Goal: Task Accomplishment & Management: Manage account settings

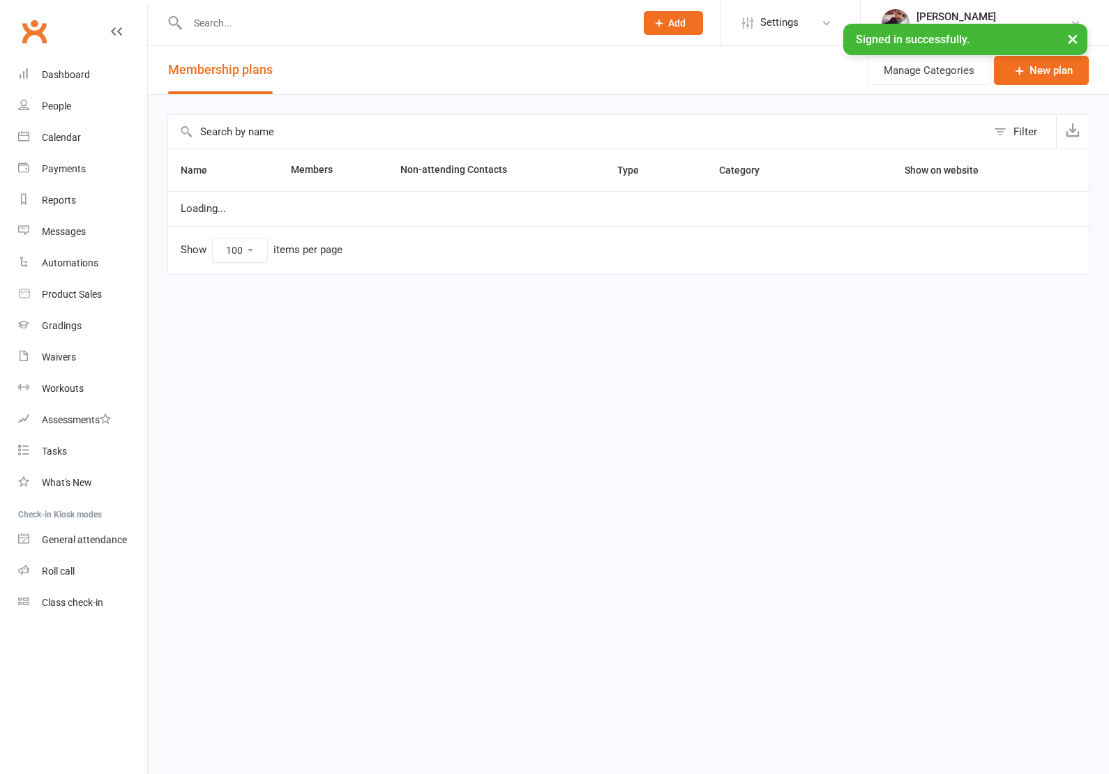
select select "100"
click at [234, 27] on input "text" at bounding box center [404, 23] width 442 height 20
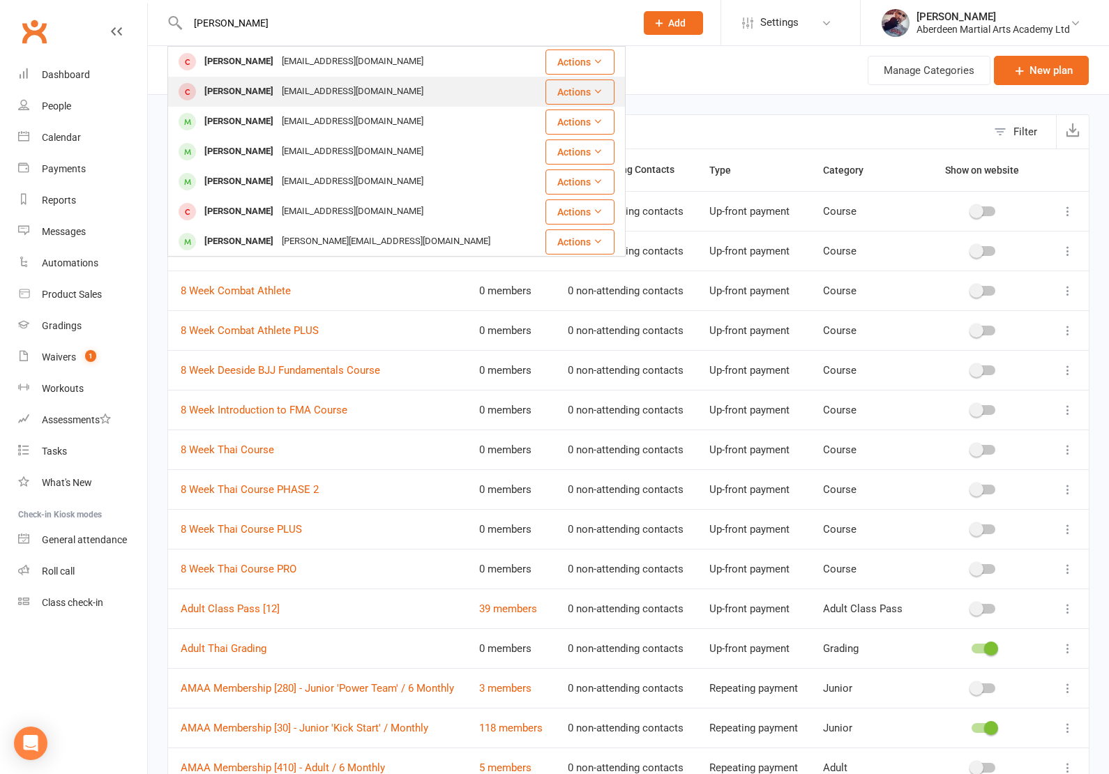
type input "[PERSON_NAME]"
click at [262, 83] on div "[PERSON_NAME]" at bounding box center [238, 92] width 77 height 20
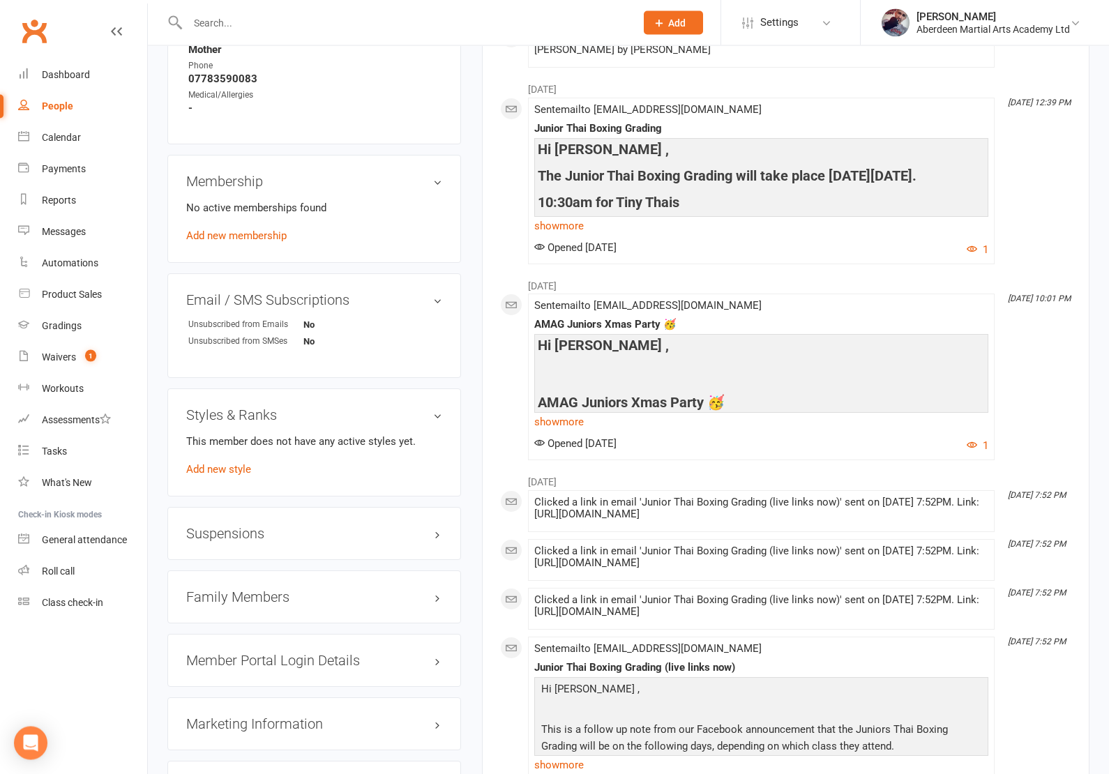
scroll to position [680, 0]
click at [244, 605] on h3 "Family Members" at bounding box center [314, 597] width 256 height 15
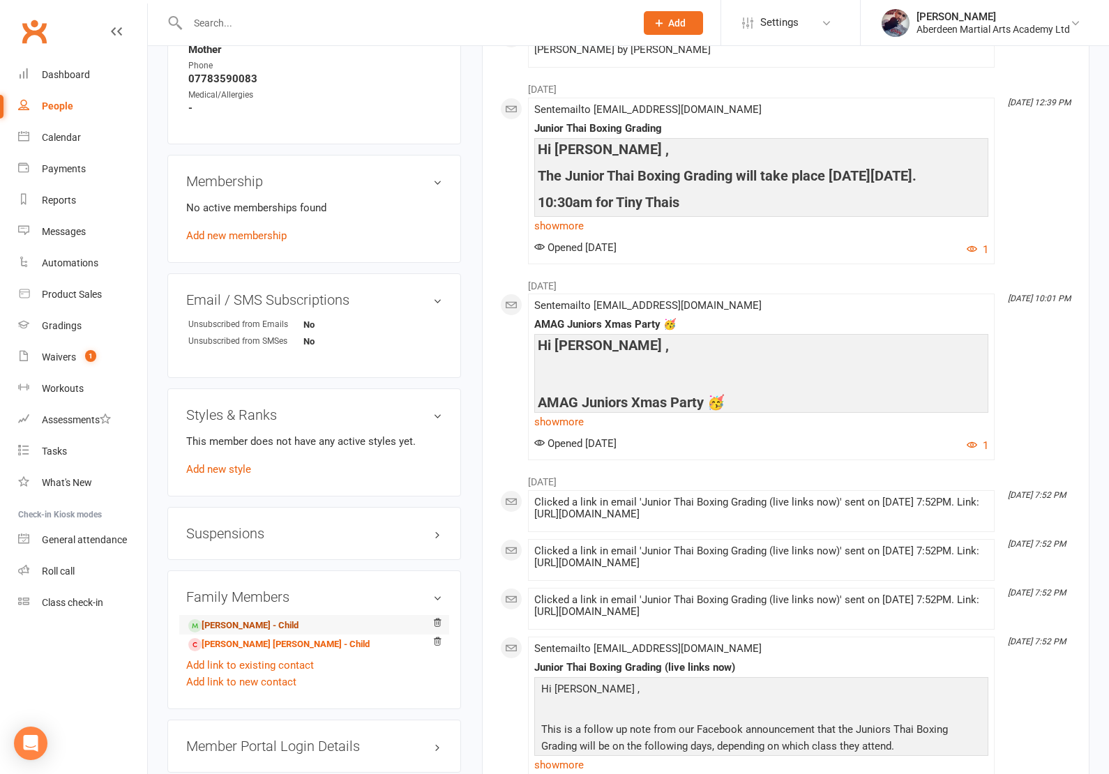
click at [253, 634] on link "[PERSON_NAME] - Child" at bounding box center [243, 626] width 110 height 15
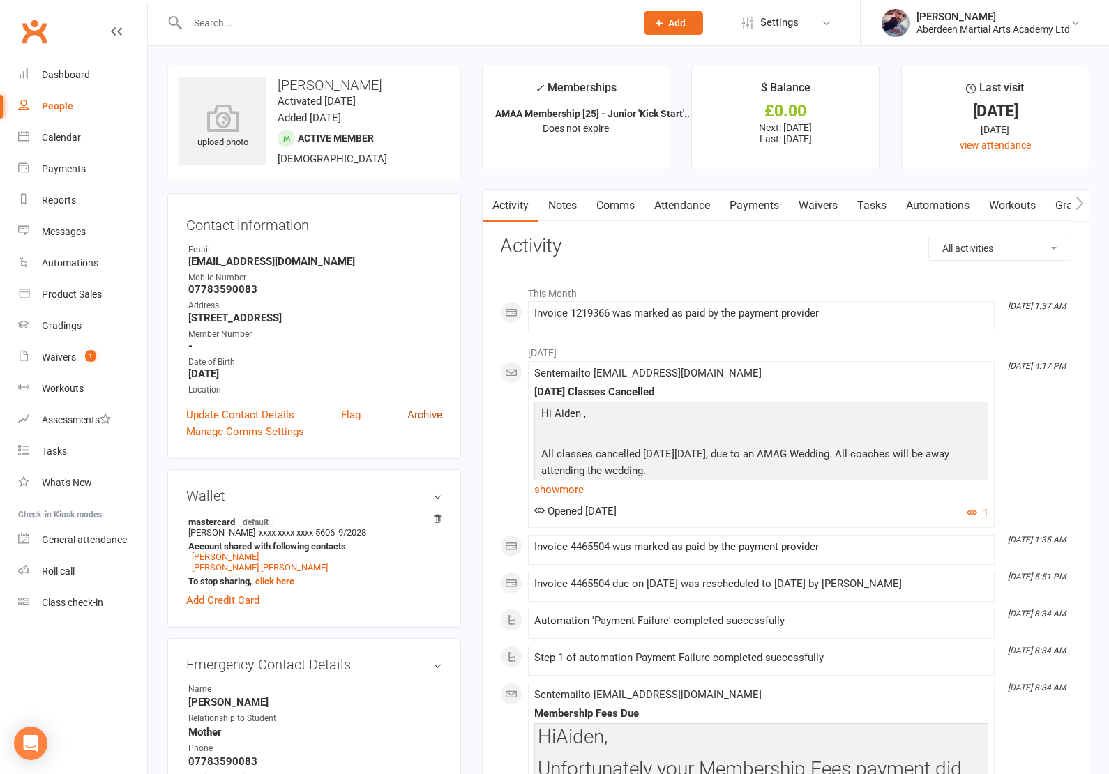
click at [428, 424] on link "Archive" at bounding box center [424, 415] width 35 height 17
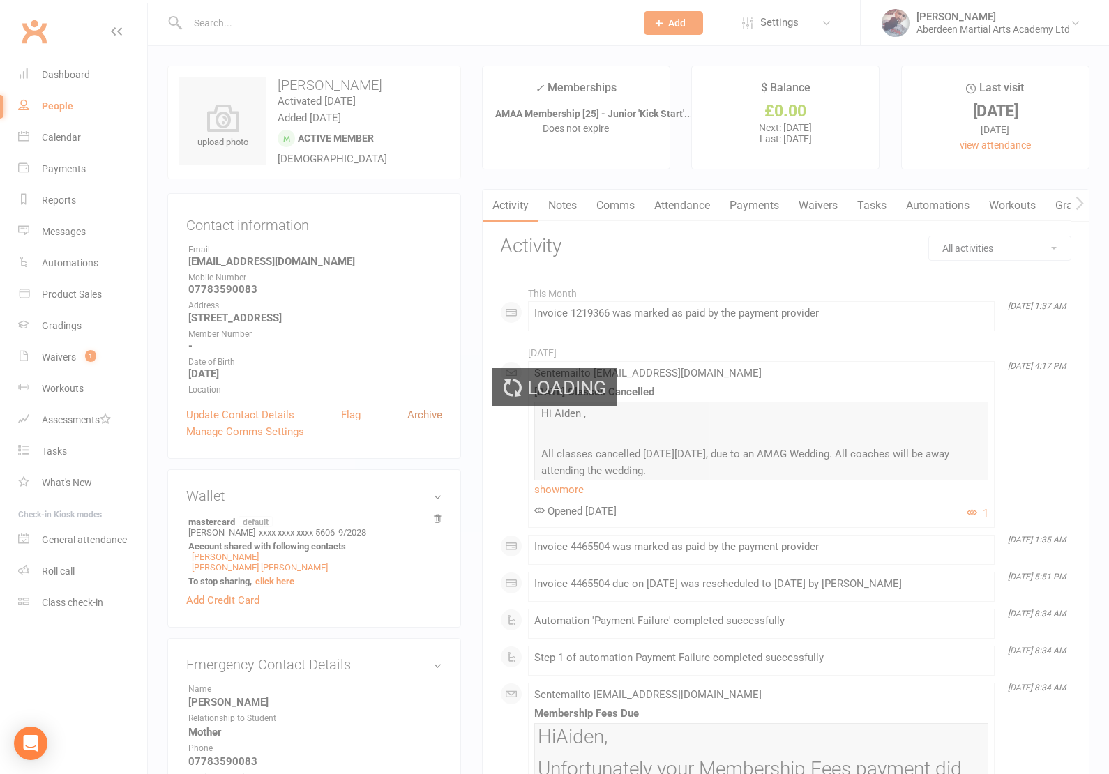
select select "100"
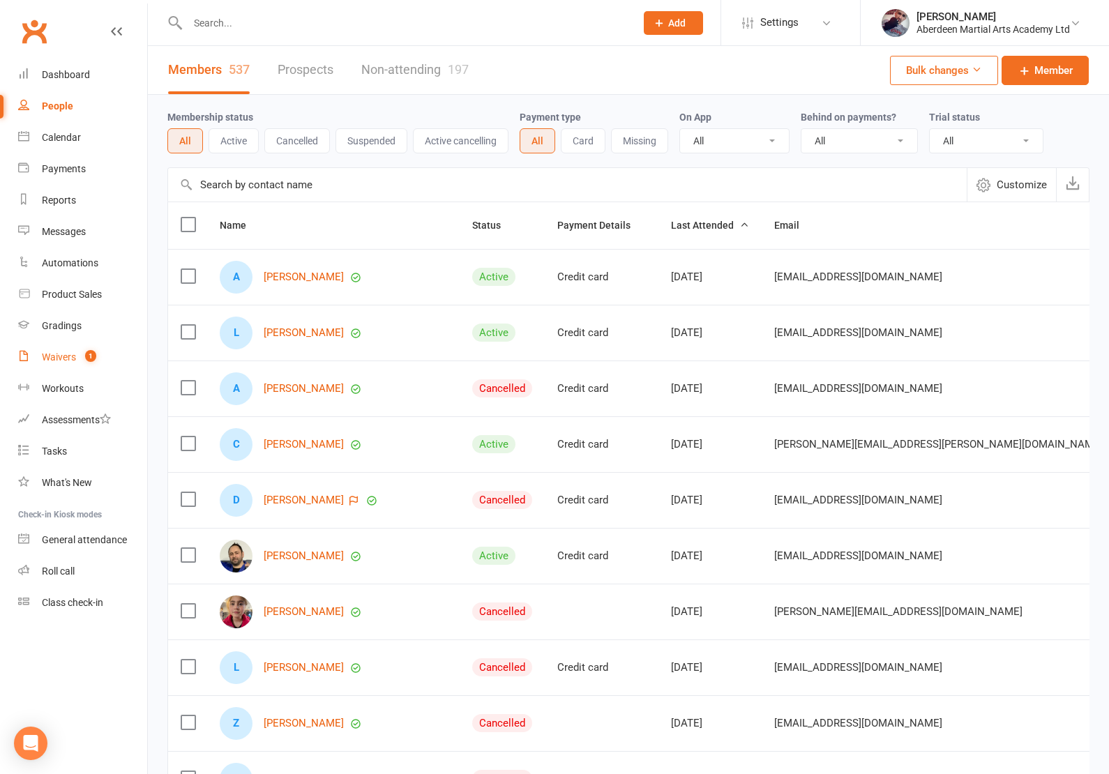
click at [62, 357] on div "Waivers" at bounding box center [59, 357] width 34 height 11
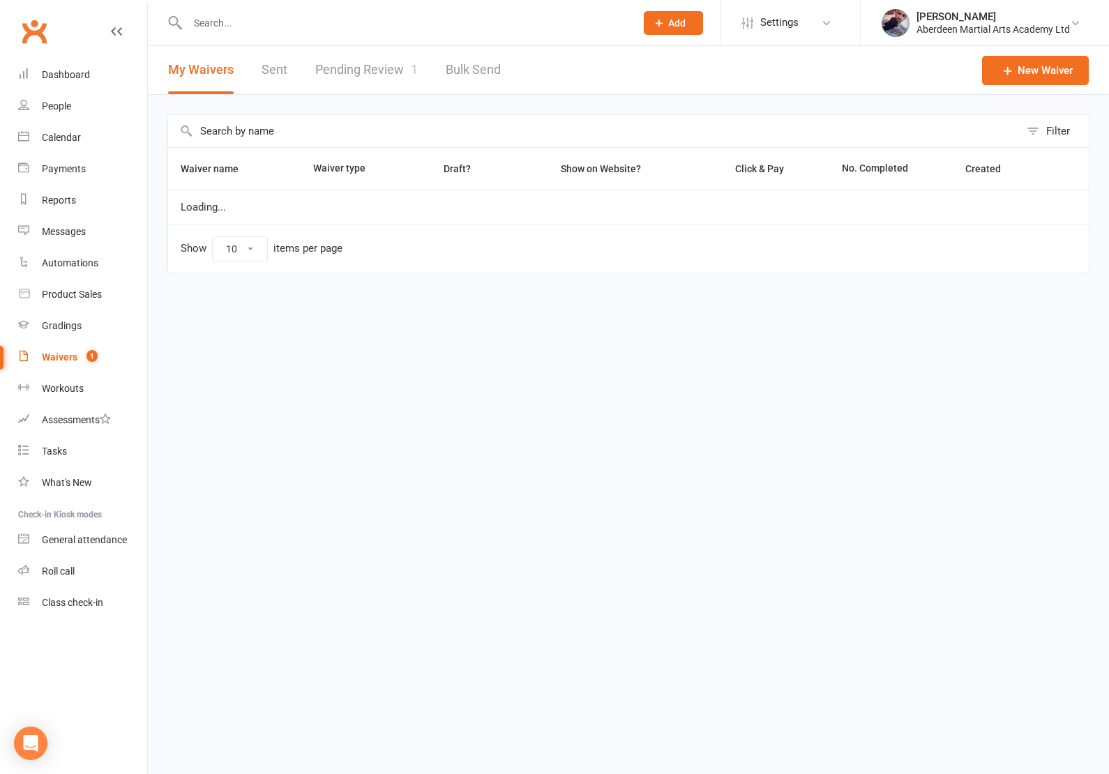
select select "100"
click at [362, 63] on link "Pending Review 1" at bounding box center [366, 70] width 103 height 48
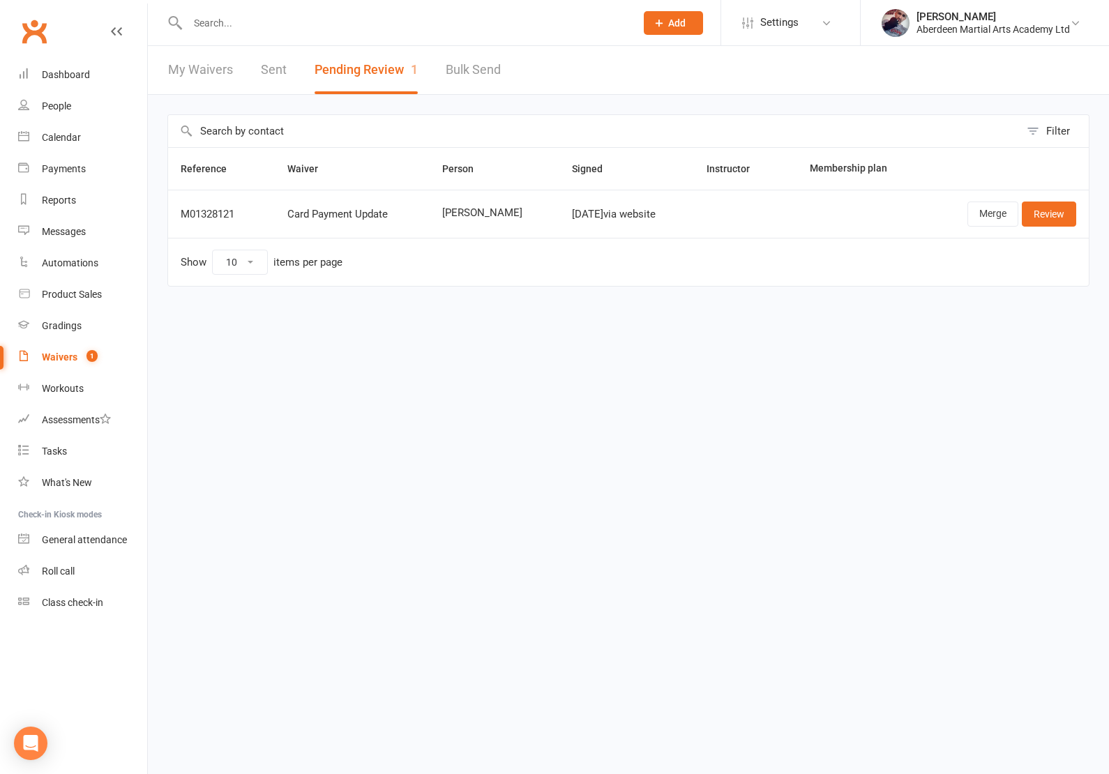
click at [1056, 215] on link "Review" at bounding box center [1049, 214] width 54 height 25
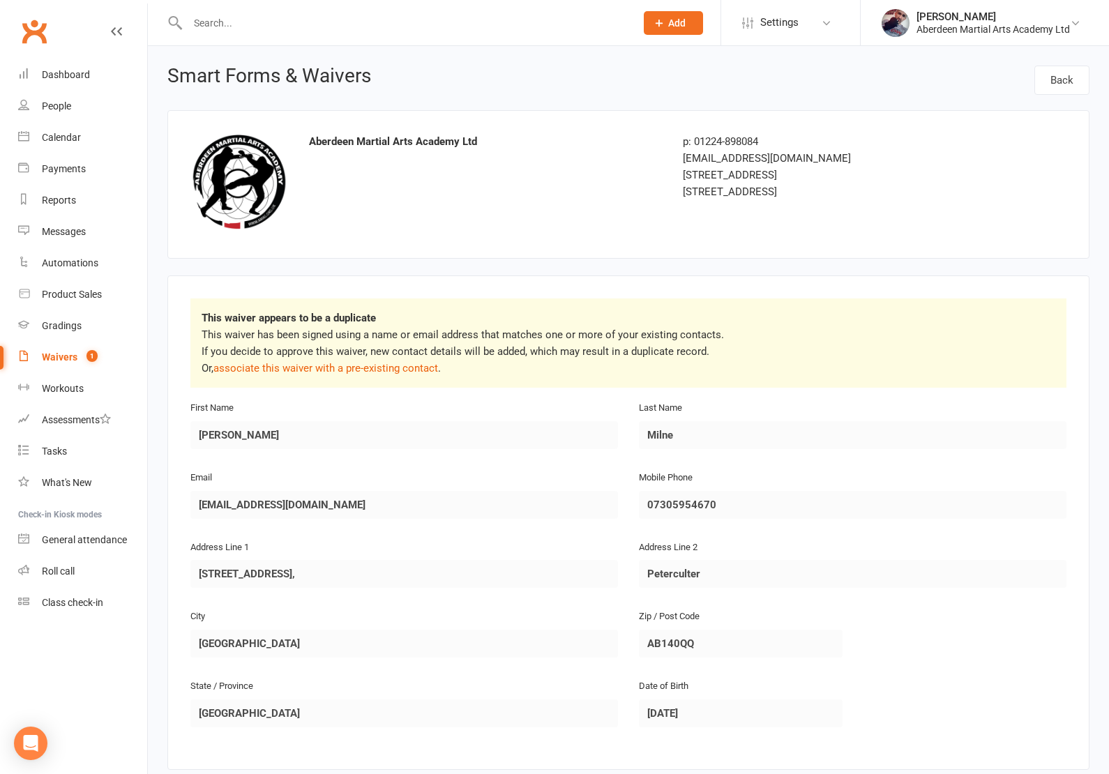
click at [347, 375] on p "This waiver has been signed using a name or email address that matches one or m…" at bounding box center [629, 352] width 854 height 50
click at [347, 370] on link "associate this waiver with a pre-existing contact" at bounding box center [326, 368] width 225 height 13
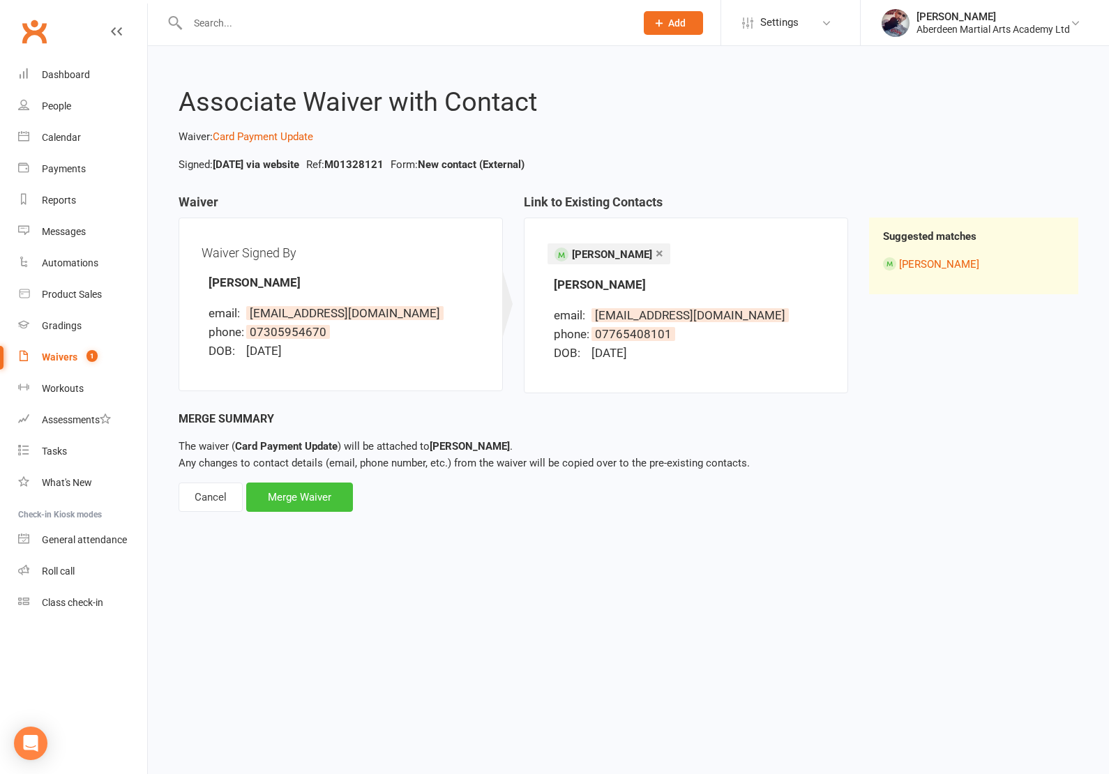
click at [303, 503] on div "Merge Waiver" at bounding box center [299, 497] width 107 height 29
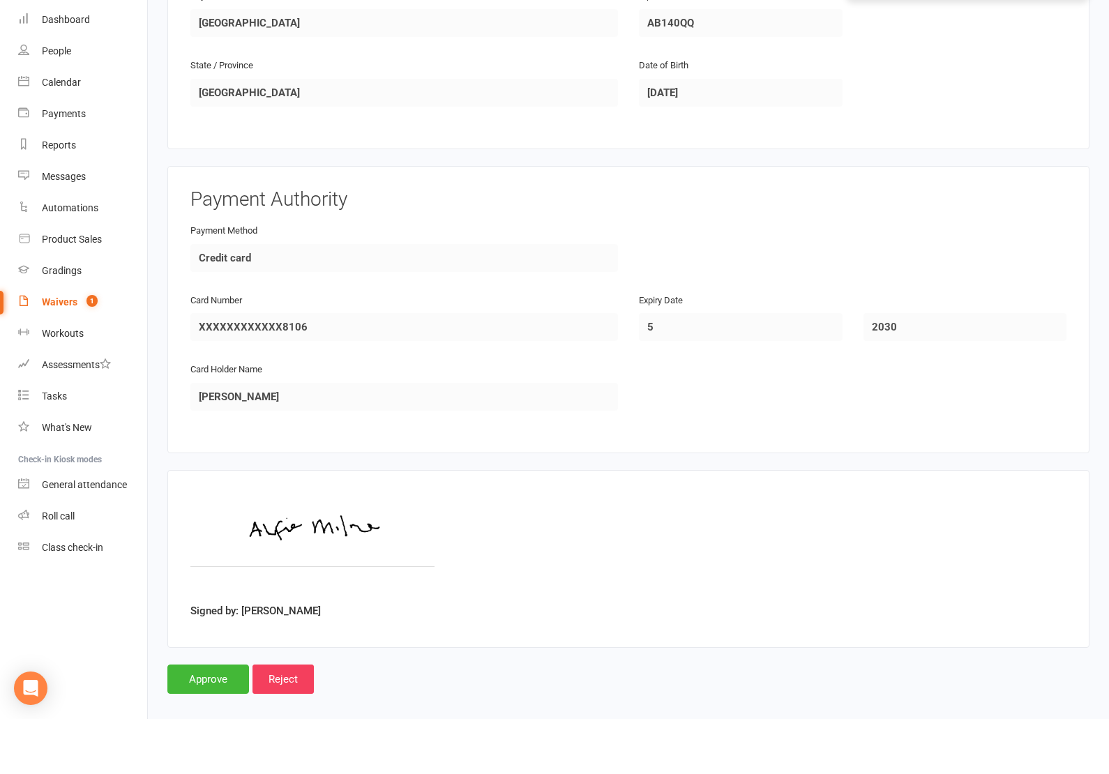
scroll to position [460, 0]
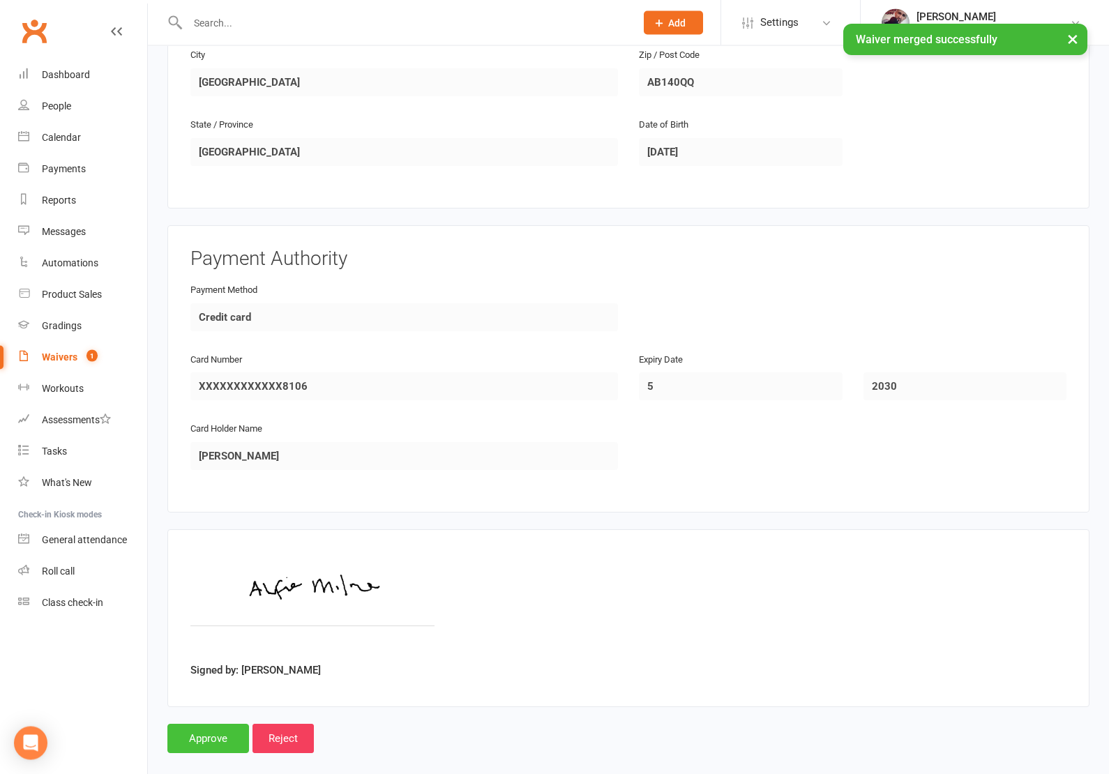
click at [197, 735] on input "Approve" at bounding box center [208, 739] width 82 height 29
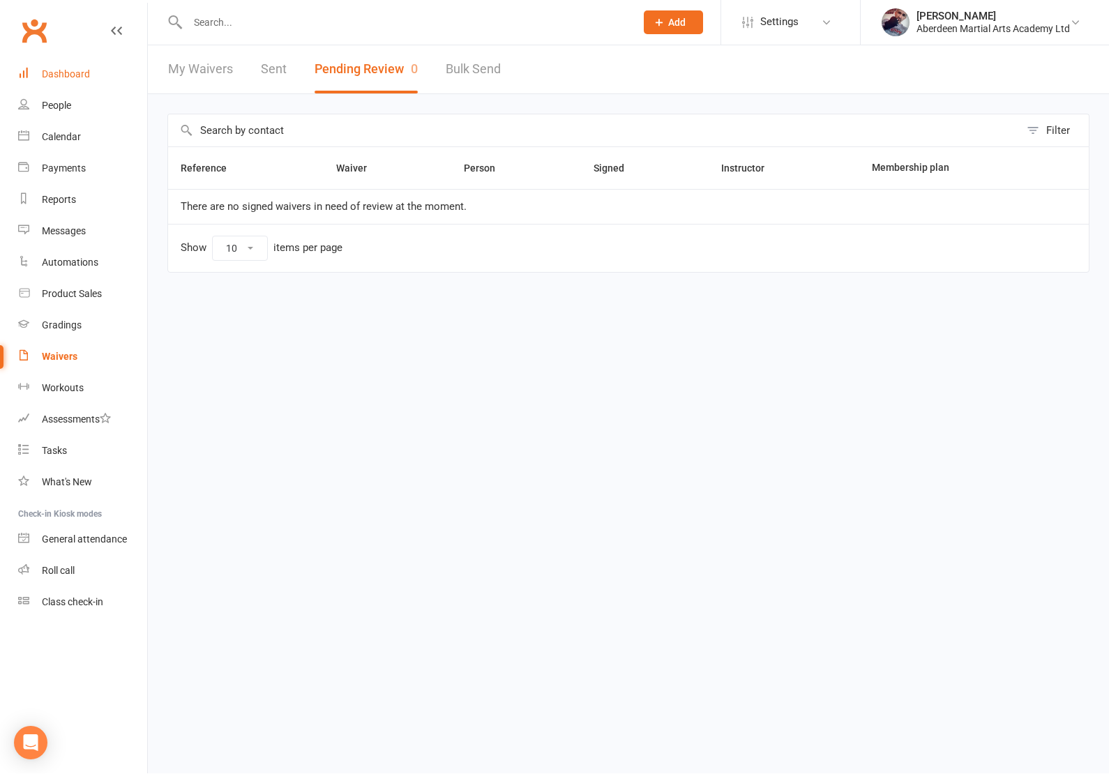
click at [64, 76] on div "Dashboard" at bounding box center [66, 74] width 48 height 11
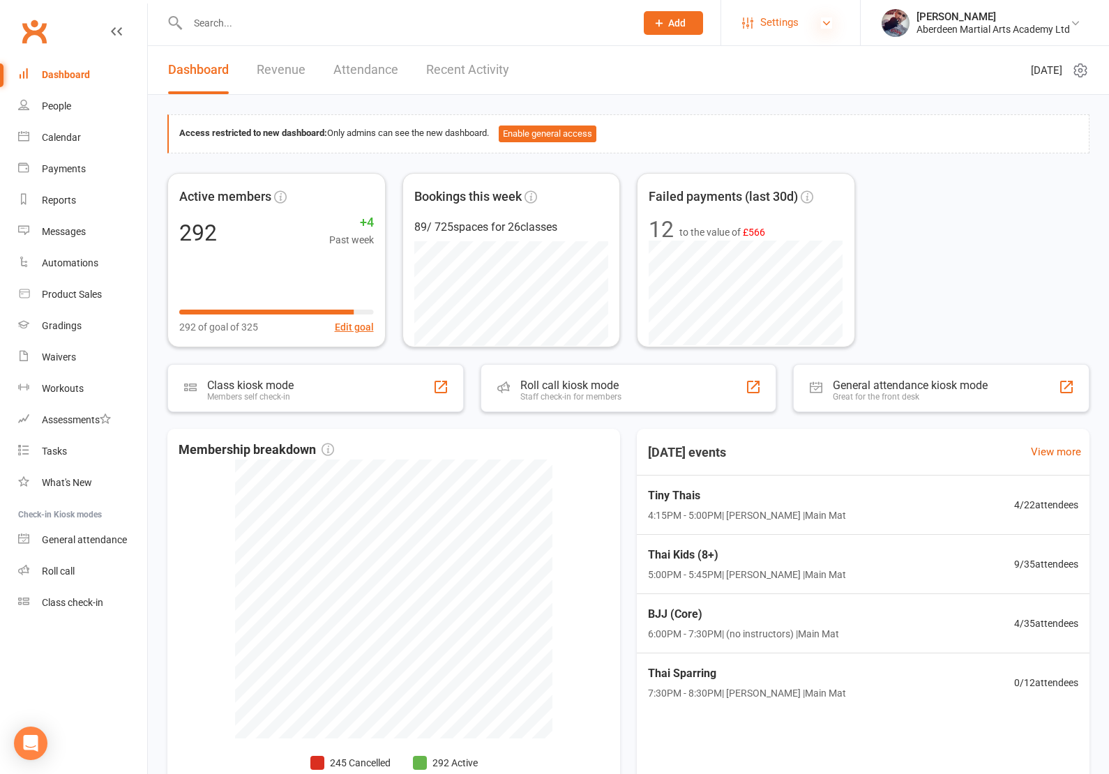
click at [823, 25] on icon at bounding box center [826, 22] width 11 height 11
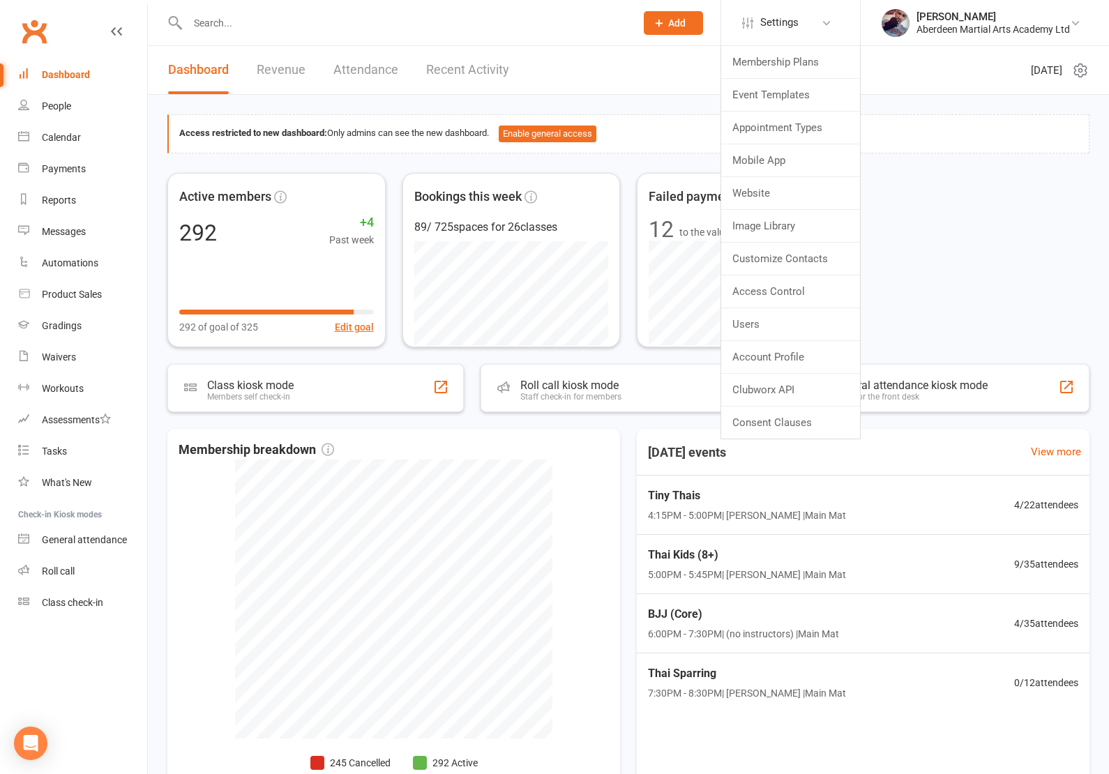
click at [904, 151] on div "Access restricted to new dashboard: Only admins can see the new dashboard. Enab…" at bounding box center [628, 133] width 922 height 39
